Goal: Find specific page/section

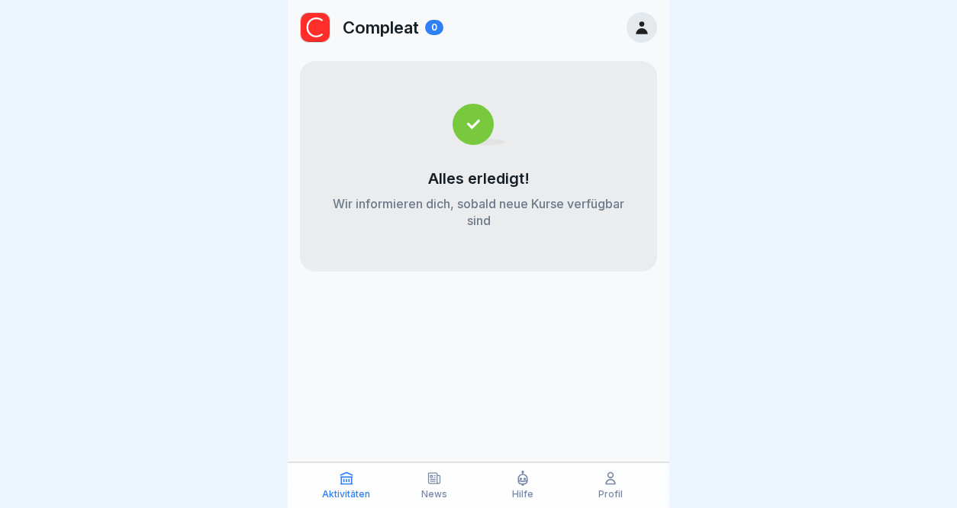
click at [611, 489] on p "Profil" at bounding box center [610, 494] width 24 height 11
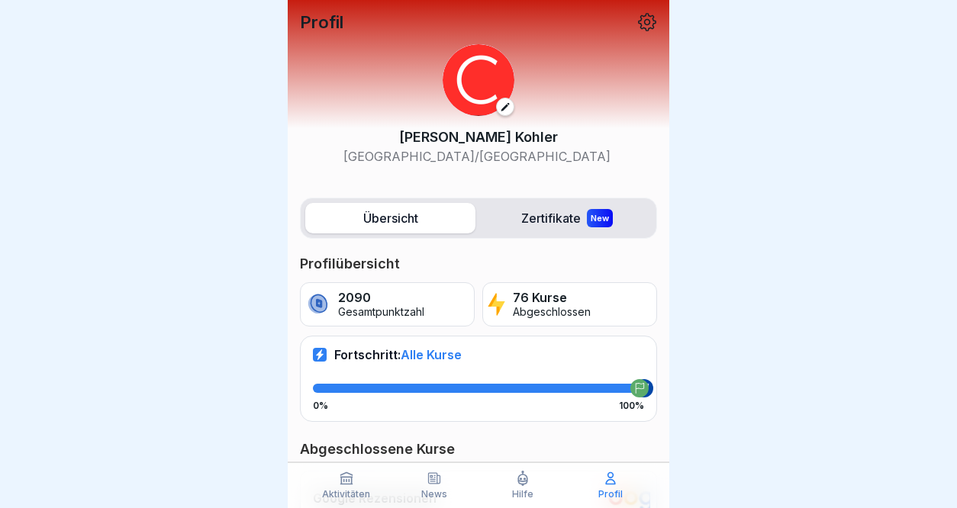
click at [611, 489] on p "Profil" at bounding box center [610, 494] width 24 height 11
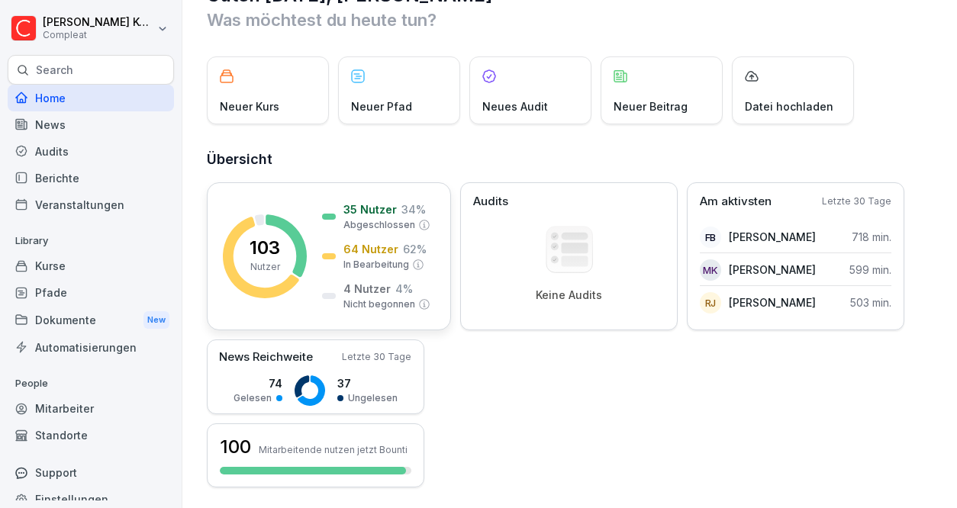
scroll to position [45, 0]
click at [868, 269] on p "599 min." at bounding box center [871, 269] width 42 height 16
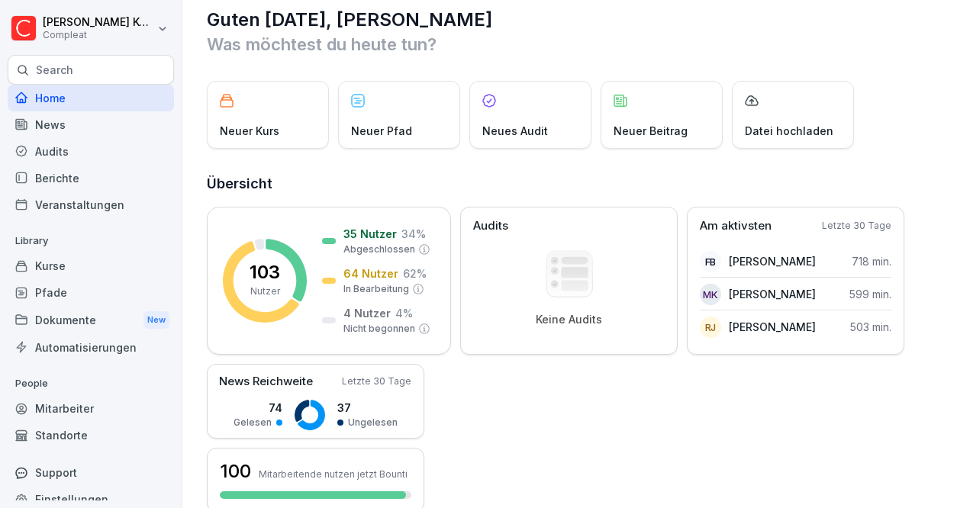
scroll to position [0, 0]
